Goal: Task Accomplishment & Management: Use online tool/utility

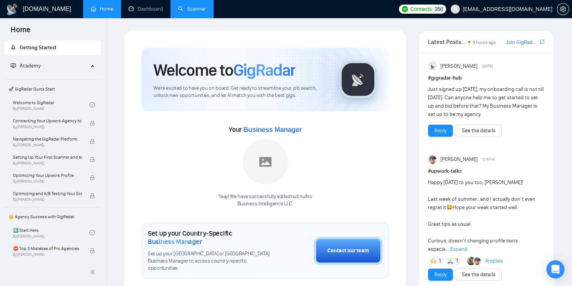
click at [178, 12] on link "Scanner" at bounding box center [192, 9] width 28 height 6
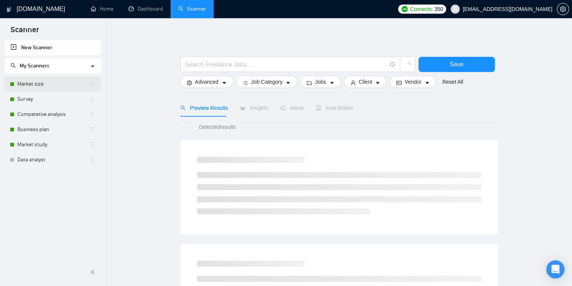
click at [41, 86] on link "Market size" at bounding box center [53, 83] width 72 height 15
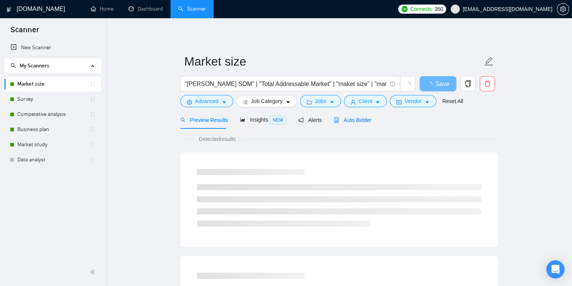
click at [338, 124] on div "Auto Bidder" at bounding box center [352, 120] width 37 height 8
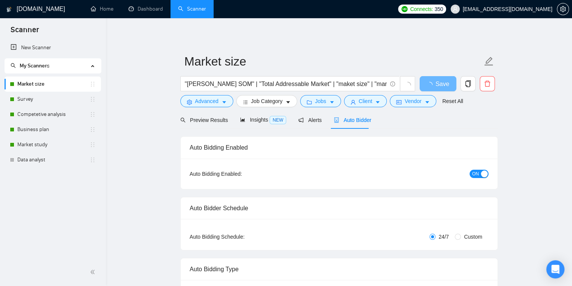
checkbox input "true"
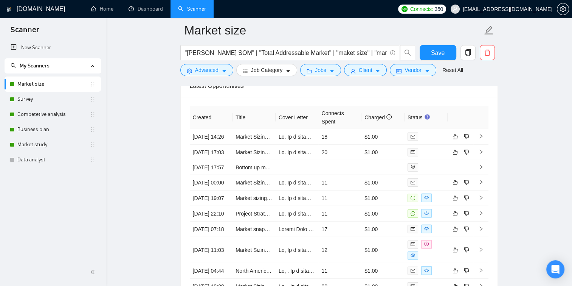
scroll to position [1988, 0]
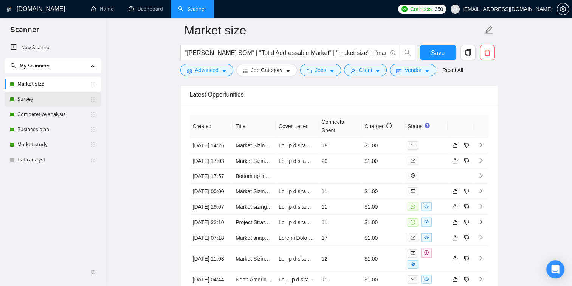
click at [55, 104] on link "Survey" at bounding box center [53, 99] width 72 height 15
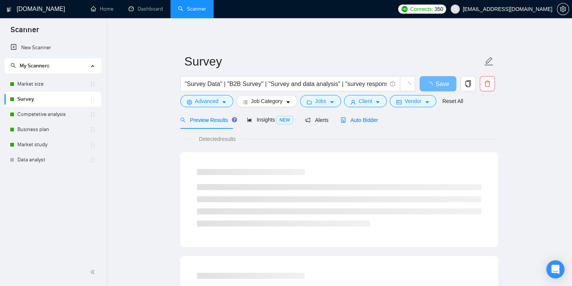
click at [343, 121] on span "Auto Bidder" at bounding box center [359, 120] width 37 height 6
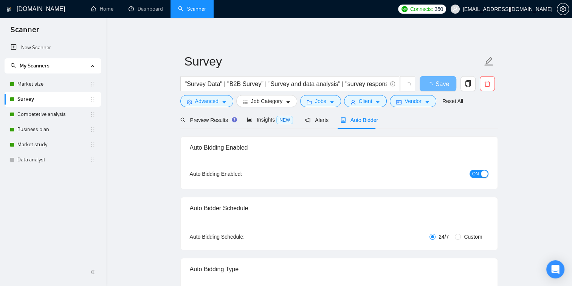
checkbox input "true"
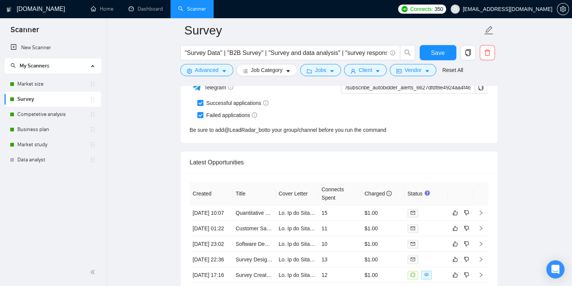
scroll to position [1955, 0]
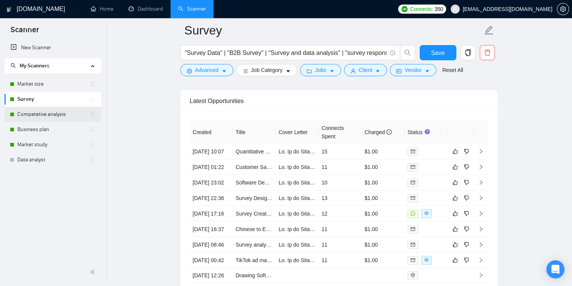
click at [51, 110] on link "Competetive analysis" at bounding box center [53, 114] width 72 height 15
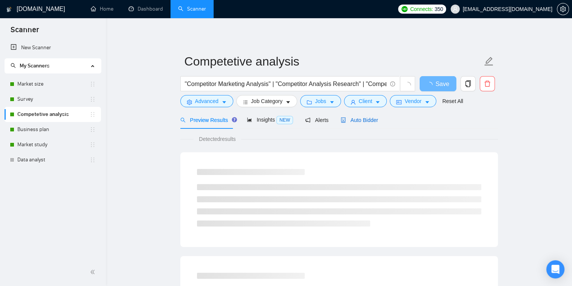
click at [365, 117] on span "Auto Bidder" at bounding box center [359, 120] width 37 height 6
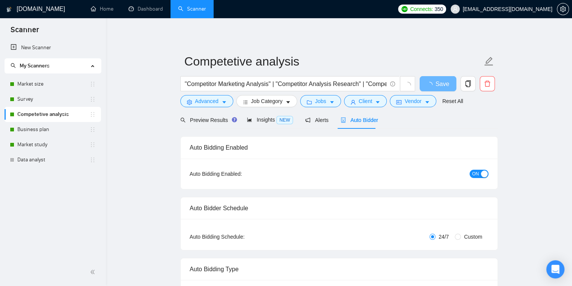
checkbox input "true"
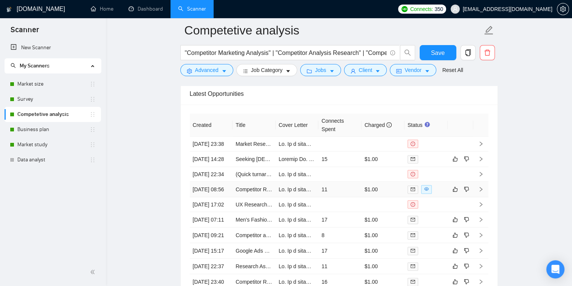
scroll to position [2006, 0]
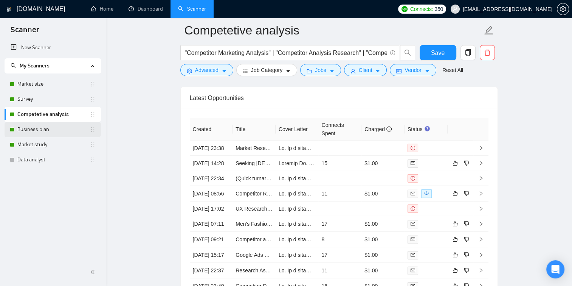
click at [36, 132] on link "Business plan" at bounding box center [53, 129] width 72 height 15
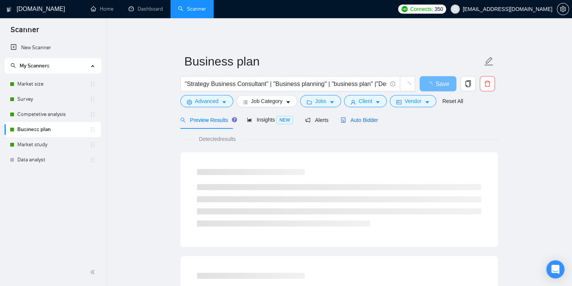
click at [341, 123] on div "Auto Bidder" at bounding box center [359, 120] width 37 height 8
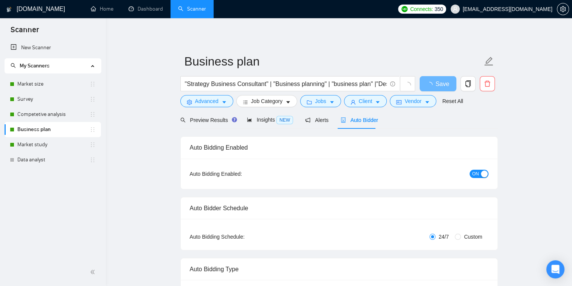
checkbox input "true"
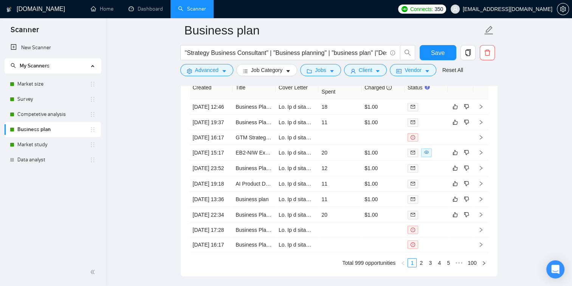
scroll to position [2001, 0]
click at [28, 142] on link "Market study" at bounding box center [53, 144] width 72 height 15
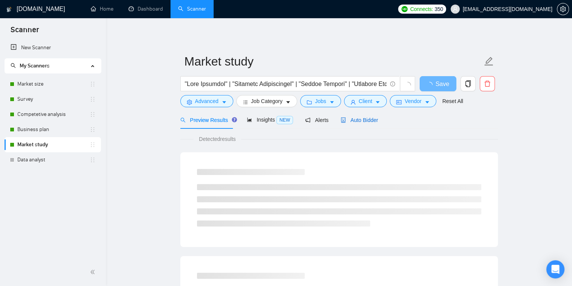
click at [350, 121] on span "Auto Bidder" at bounding box center [359, 120] width 37 height 6
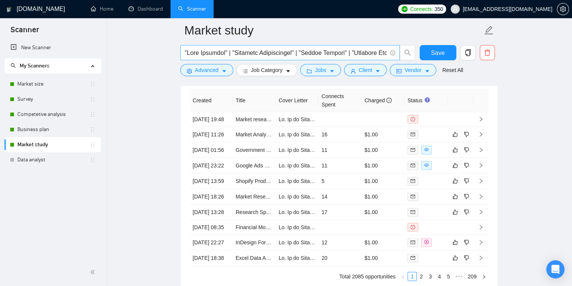
scroll to position [2020, 0]
